Goal: Entertainment & Leisure: Consume media (video, audio)

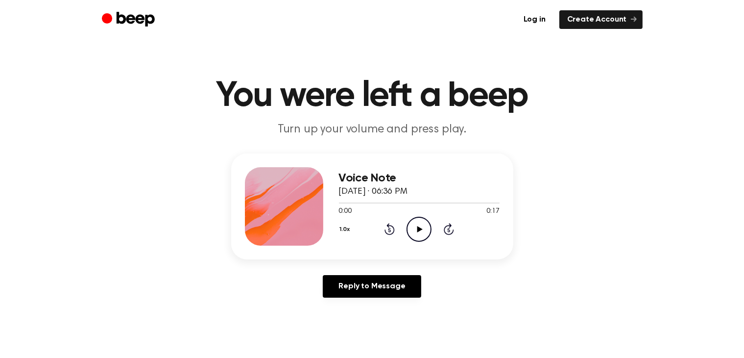
click at [419, 230] on icon at bounding box center [419, 229] width 5 height 6
click at [424, 222] on icon "Play Audio" at bounding box center [419, 228] width 25 height 25
click at [425, 223] on icon "Play Audio" at bounding box center [419, 228] width 25 height 25
